Goal: Information Seeking & Learning: Learn about a topic

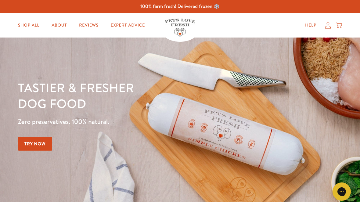
click at [42, 145] on link "Try Now" at bounding box center [35, 144] width 34 height 14
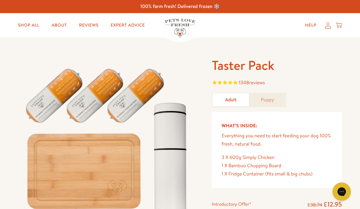
click at [271, 103] on link "Puppy" at bounding box center [267, 99] width 37 height 13
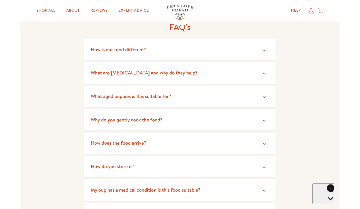
scroll to position [1075, 0]
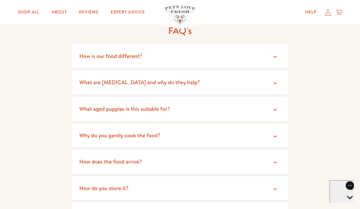
click at [174, 108] on summary "What aged puppies is this suitable for?" at bounding box center [180, 109] width 216 height 24
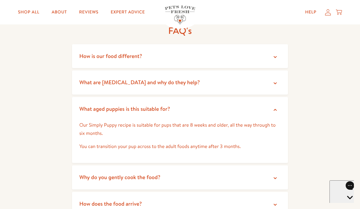
click at [154, 180] on summary "Why do you gently cook the food?" at bounding box center [180, 177] width 216 height 24
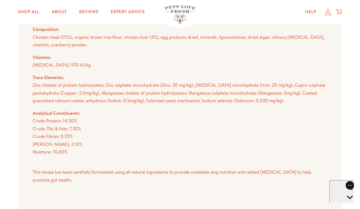
scroll to position [616, 0]
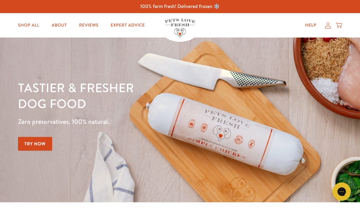
click at [34, 147] on link "Try Now" at bounding box center [35, 144] width 34 height 14
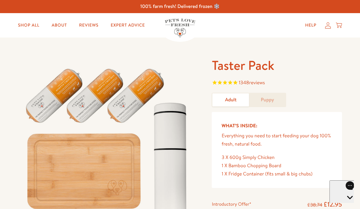
click at [269, 101] on link "Puppy" at bounding box center [267, 99] width 37 height 13
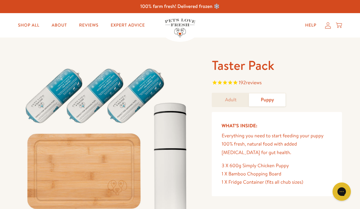
click at [229, 99] on link "Adult" at bounding box center [230, 99] width 37 height 13
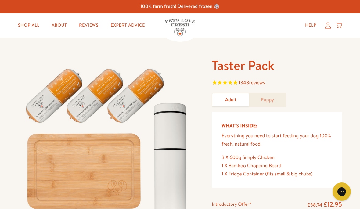
click at [269, 103] on link "Puppy" at bounding box center [267, 99] width 37 height 13
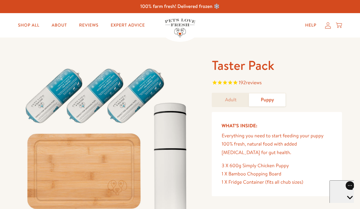
click at [342, 205] on div "Open gorgias live chat" at bounding box center [349, 209] width 36 height 8
click at [359, 195] on div "Open gorgias live chat" at bounding box center [363, 192] width 6 height 8
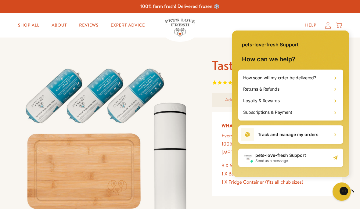
click at [264, 20] on div "Help My account Cart" at bounding box center [271, 25] width 142 height 12
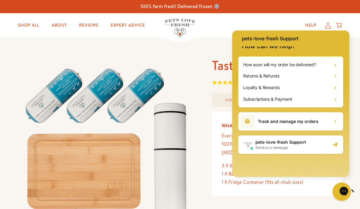
scroll to position [13, 0]
click at [301, 104] on div "Subscriptions & Payment" at bounding box center [290, 99] width 100 height 12
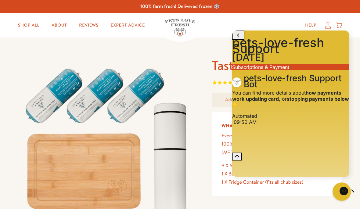
click at [316, 70] on p "Subscriptions & Payment" at bounding box center [290, 67] width 117 height 6
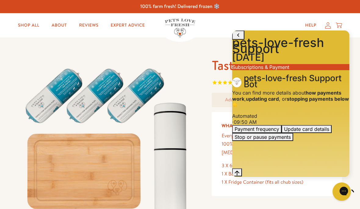
scroll to position [24, 0]
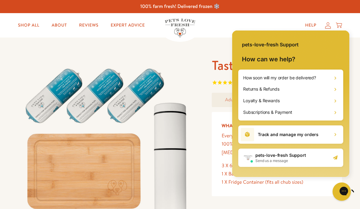
click at [278, 21] on div "Help My account Cart" at bounding box center [271, 25] width 142 height 12
click at [341, 27] on icon at bounding box center [338, 25] width 6 height 7
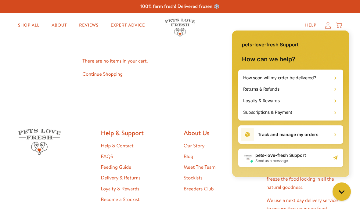
click at [216, 93] on div "There are no items in your cart. Continue Shopping" at bounding box center [179, 67] width 195 height 60
click at [310, 28] on div "pets-love-fresh Support How can we help? How soon will my order be delivered? R…" at bounding box center [290, 104] width 126 height 154
click at [136, 136] on h2 "Help & Support" at bounding box center [139, 133] width 76 height 8
click at [143, 136] on h2 "Help & Support" at bounding box center [139, 133] width 76 height 8
click at [232, 13] on div "100% farm fresh! Delivered frozen ❄️" at bounding box center [180, 6] width 360 height 13
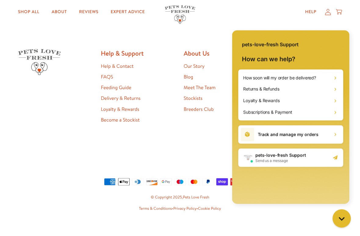
scroll to position [80, 0]
